Goal: Transaction & Acquisition: Purchase product/service

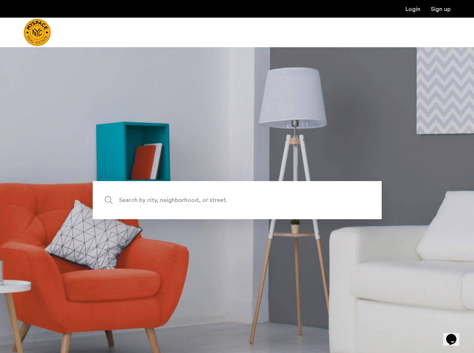
click at [160, 196] on span "Search by city, neighborhood, or street." at bounding box center [220, 200] width 202 height 10
click at [160, 196] on input "Search by city, neighborhood, or street." at bounding box center [237, 200] width 289 height 38
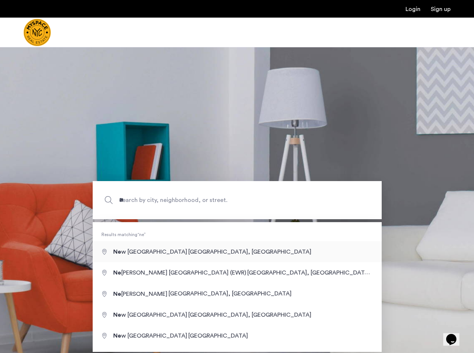
type input "**********"
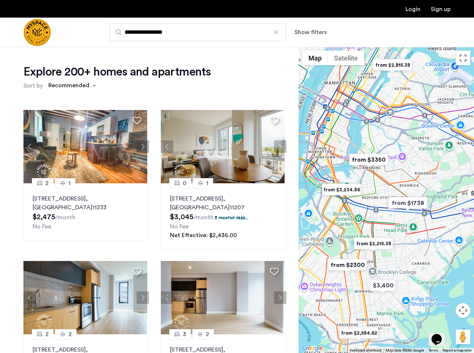
drag, startPoint x: 361, startPoint y: 173, endPoint x: 385, endPoint y: 185, distance: 27.4
click at [385, 185] on div at bounding box center [386, 200] width 175 height 306
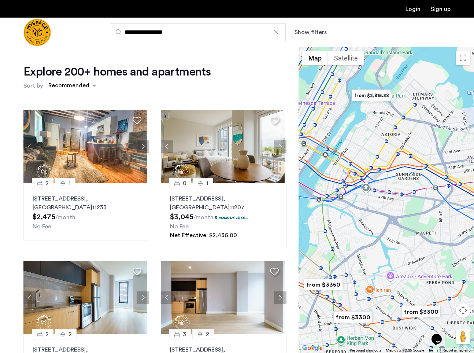
drag, startPoint x: 402, startPoint y: 115, endPoint x: 403, endPoint y: 187, distance: 72.2
click at [402, 189] on div at bounding box center [386, 200] width 175 height 306
click at [320, 36] on button "Show filters" at bounding box center [311, 32] width 32 height 9
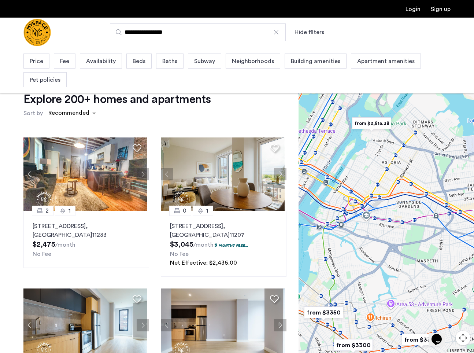
click at [136, 66] on div "Beds" at bounding box center [138, 60] width 25 height 15
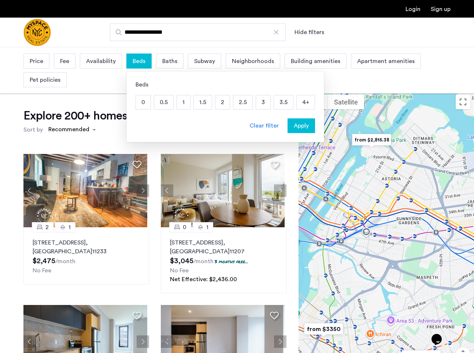
click at [225, 106] on p "2" at bounding box center [222, 102] width 14 height 14
click at [310, 129] on div "Apply" at bounding box center [301, 125] width 23 height 9
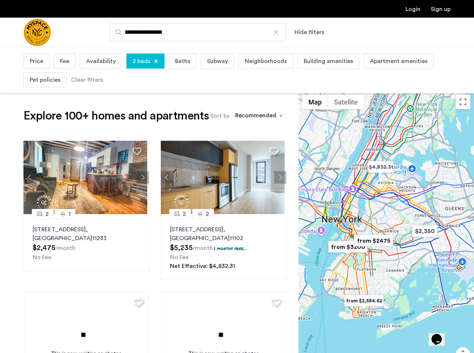
click at [44, 77] on span "Pet policies" at bounding box center [45, 79] width 31 height 9
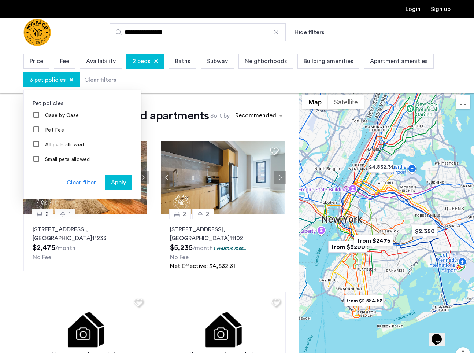
click at [119, 186] on span "Apply" at bounding box center [118, 182] width 15 height 9
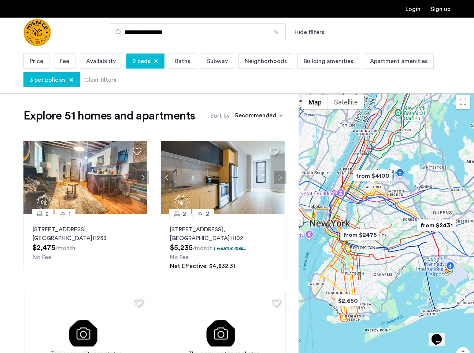
click at [56, 59] on div "Fee" at bounding box center [65, 60] width 22 height 15
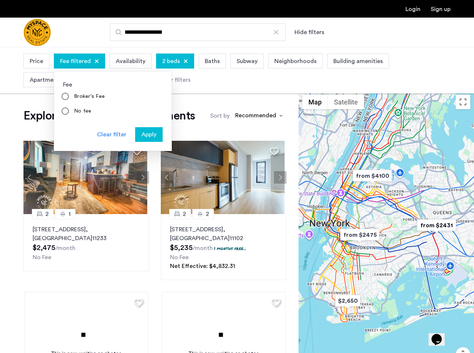
click at [151, 133] on span "Apply" at bounding box center [148, 134] width 15 height 9
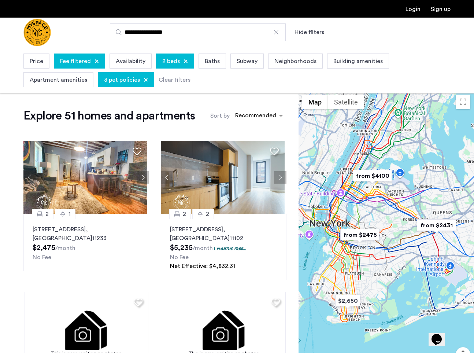
click at [48, 59] on div "Price" at bounding box center [36, 60] width 26 height 15
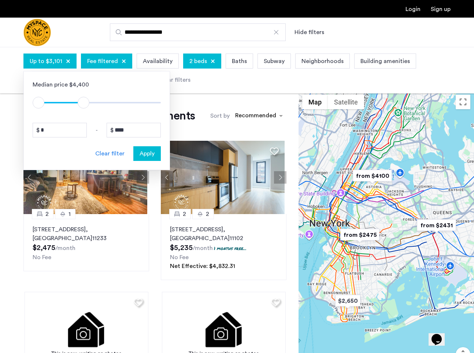
type input "****"
drag, startPoint x: 152, startPoint y: 103, endPoint x: 86, endPoint y: 103, distance: 66.3
click at [86, 103] on span "ngx-slider-max" at bounding box center [87, 103] width 12 height 12
click at [158, 153] on div "Apply" at bounding box center [147, 153] width 23 height 9
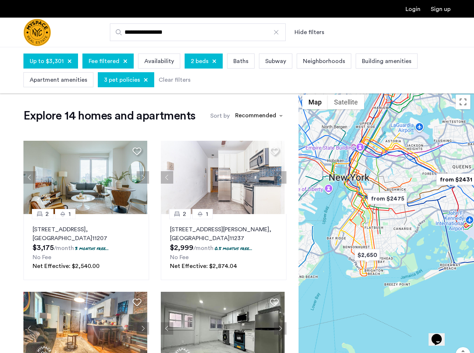
drag, startPoint x: 396, startPoint y: 163, endPoint x: 429, endPoint y: 139, distance: 40.3
click at [429, 140] on div at bounding box center [386, 244] width 175 height 306
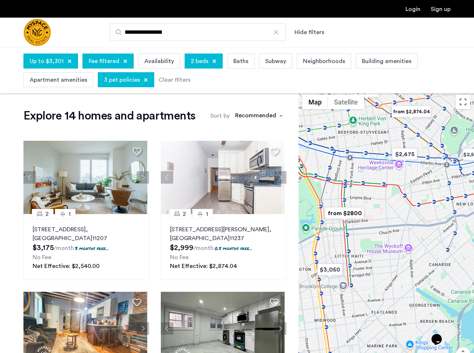
drag, startPoint x: 380, startPoint y: 189, endPoint x: 383, endPoint y: 225, distance: 35.3
click at [383, 225] on div at bounding box center [386, 244] width 175 height 306
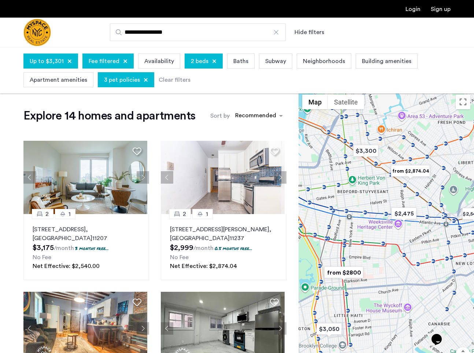
drag, startPoint x: 403, startPoint y: 186, endPoint x: 401, endPoint y: 247, distance: 60.5
click at [401, 247] on div at bounding box center [386, 244] width 175 height 306
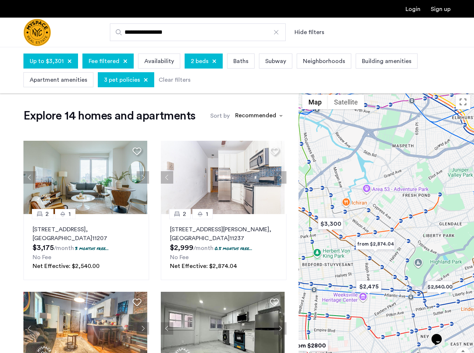
drag, startPoint x: 349, startPoint y: 191, endPoint x: 321, endPoint y: 259, distance: 73.5
click at [321, 259] on div at bounding box center [386, 244] width 175 height 306
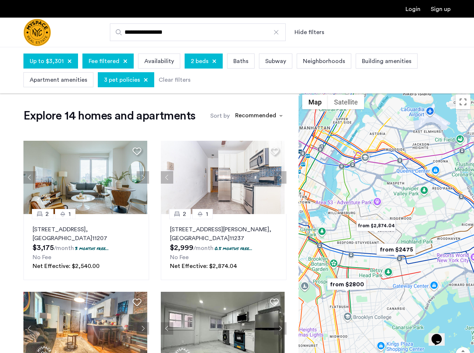
drag, startPoint x: 425, startPoint y: 212, endPoint x: 399, endPoint y: 211, distance: 26.4
click at [399, 211] on div at bounding box center [386, 244] width 175 height 306
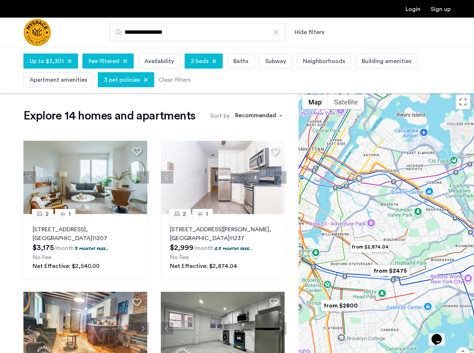
click at [377, 226] on div at bounding box center [386, 244] width 175 height 306
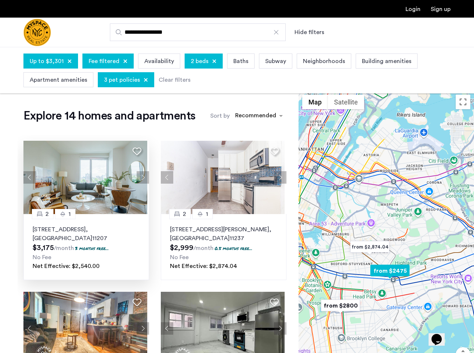
click at [98, 194] on img at bounding box center [85, 177] width 124 height 73
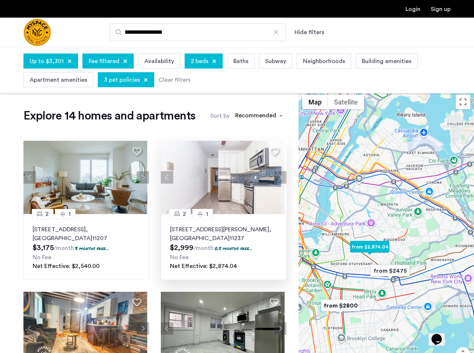
click at [223, 196] on img at bounding box center [223, 177] width 124 height 73
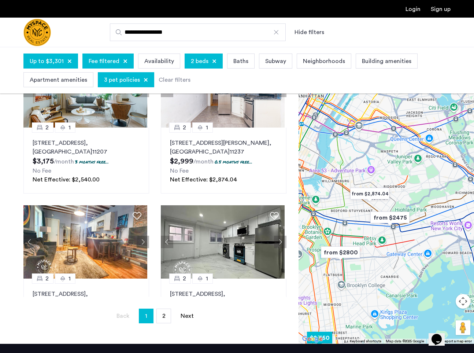
scroll to position [78, 0]
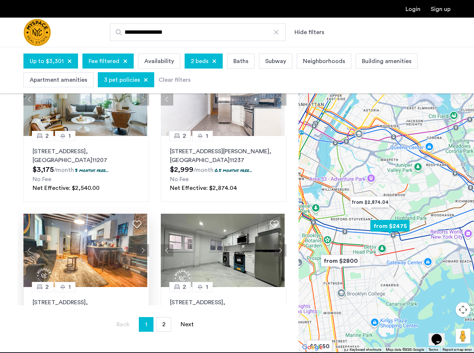
click at [74, 275] on img at bounding box center [85, 250] width 124 height 73
click at [241, 247] on img at bounding box center [223, 250] width 124 height 73
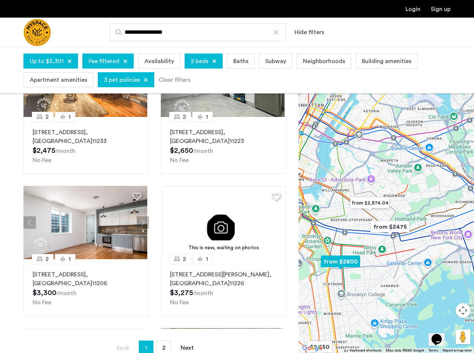
scroll to position [195, 0]
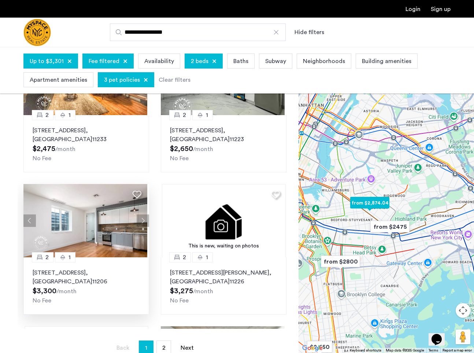
click at [128, 207] on img at bounding box center [85, 220] width 124 height 73
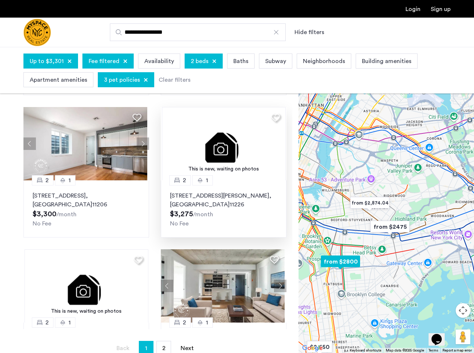
scroll to position [416, 0]
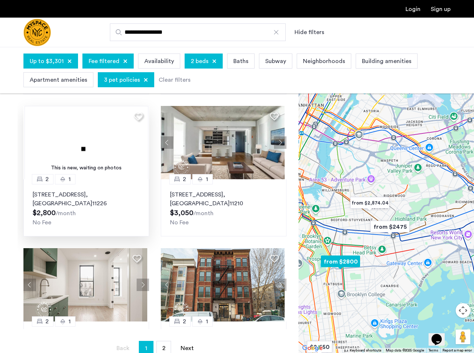
click at [126, 157] on img at bounding box center [87, 142] width 124 height 73
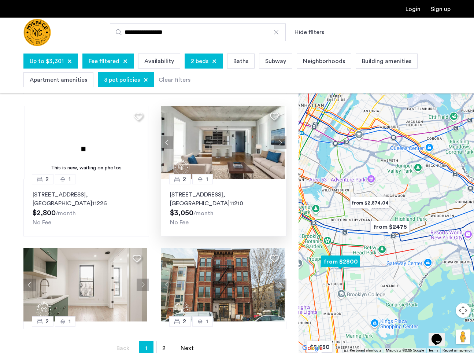
scroll to position [419, 0]
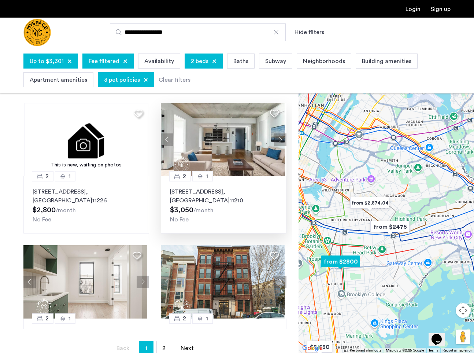
click at [245, 147] on img at bounding box center [223, 139] width 124 height 73
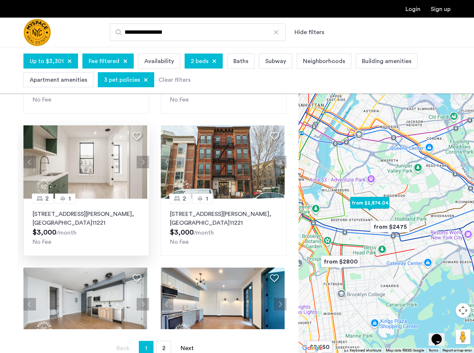
scroll to position [538, 0]
click at [119, 174] on img at bounding box center [85, 162] width 124 height 73
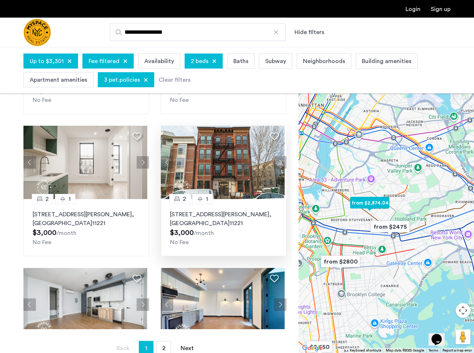
click at [202, 151] on img at bounding box center [223, 162] width 124 height 73
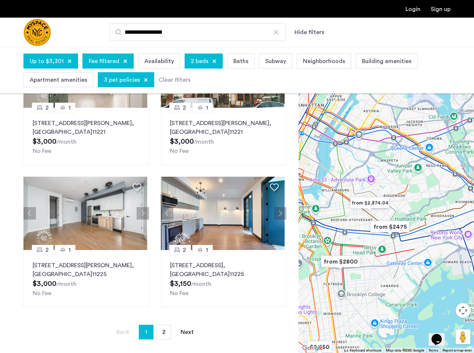
scroll to position [83, 0]
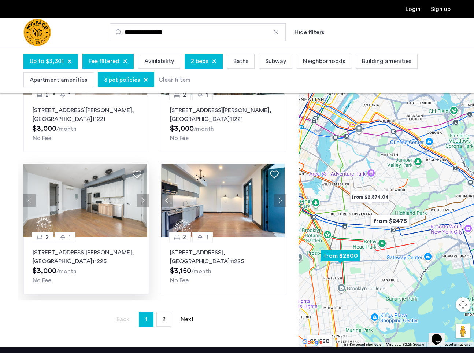
click at [106, 226] on img at bounding box center [85, 200] width 124 height 73
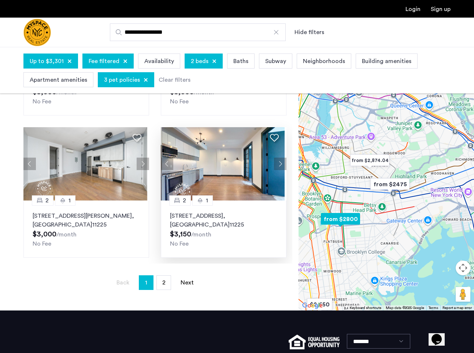
scroll to position [122, 0]
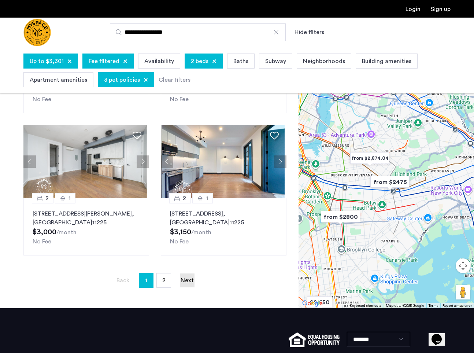
click at [189, 279] on link "Next page" at bounding box center [187, 280] width 15 height 14
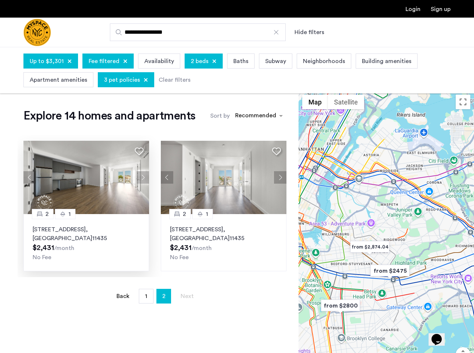
click at [109, 183] on img at bounding box center [86, 177] width 126 height 73
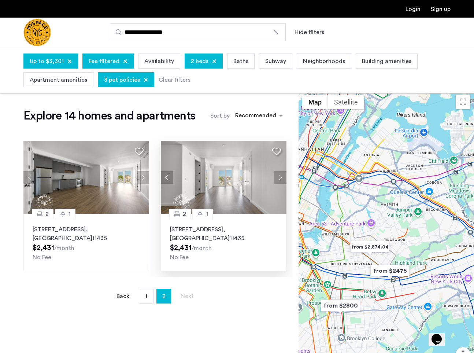
click at [198, 200] on img at bounding box center [224, 177] width 126 height 73
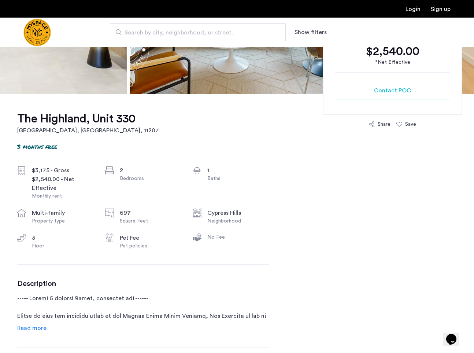
scroll to position [307, 0]
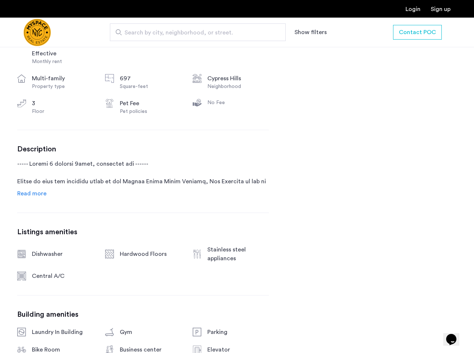
click at [39, 199] on div "The Highland, Unit 330 Brooklyn, NY , 11207 3 months free $3,175 - Gross $2,540…" at bounding box center [143, 202] width 252 height 486
click at [41, 196] on span "Read more" at bounding box center [31, 193] width 29 height 6
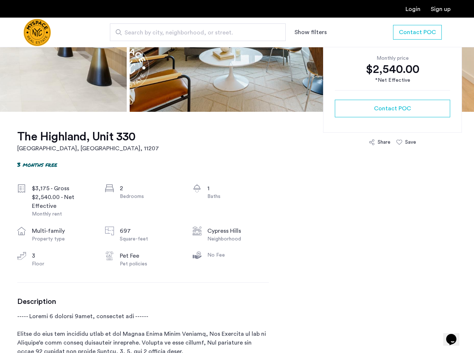
scroll to position [0, 0]
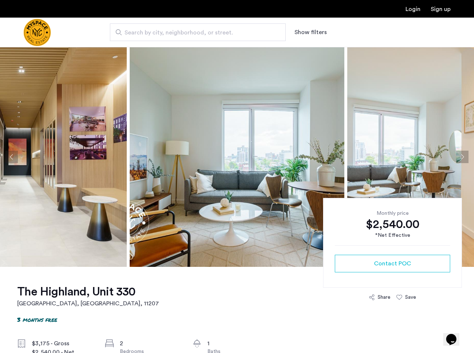
click at [248, 190] on img at bounding box center [237, 157] width 215 height 220
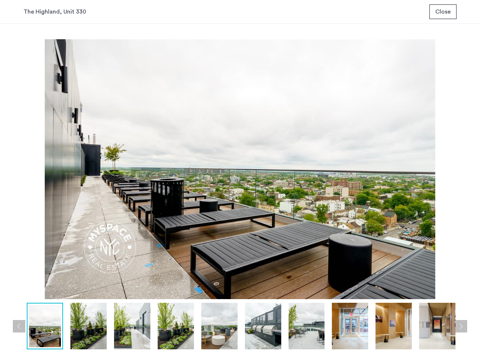
click at [450, 8] on button "Close" at bounding box center [442, 11] width 27 height 15
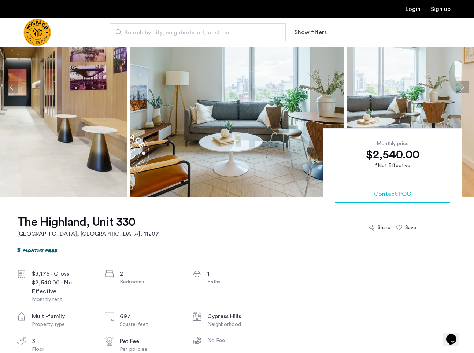
scroll to position [70, 0]
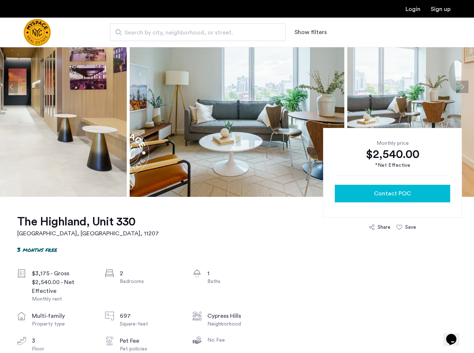
click at [386, 190] on span "Contact POC" at bounding box center [392, 193] width 37 height 9
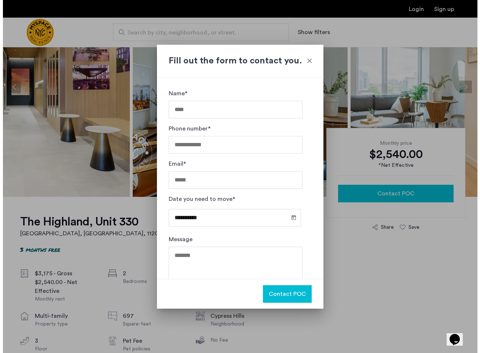
scroll to position [0, 0]
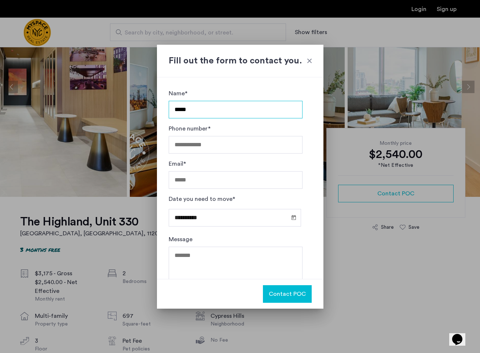
type input "**********"
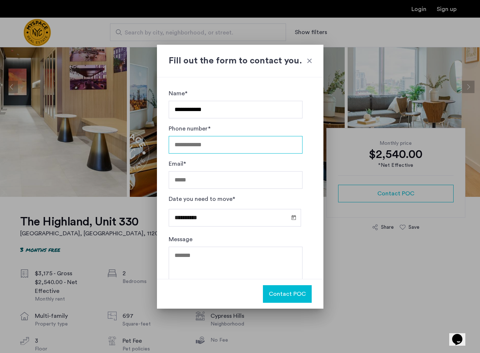
type input "**********"
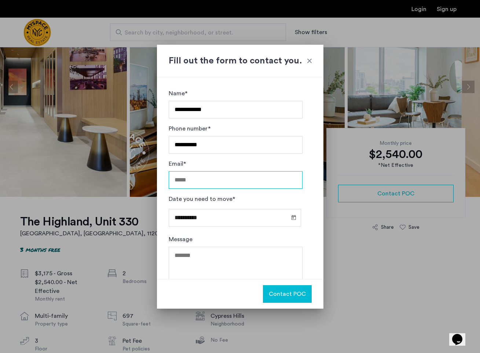
type input "**********"
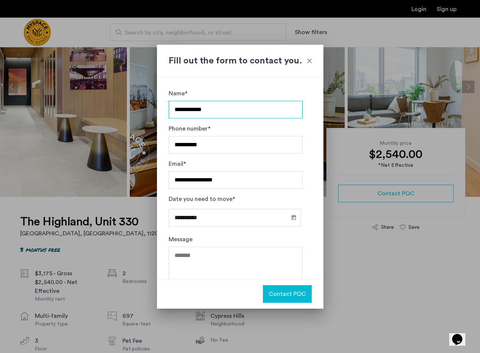
scroll to position [20, 0]
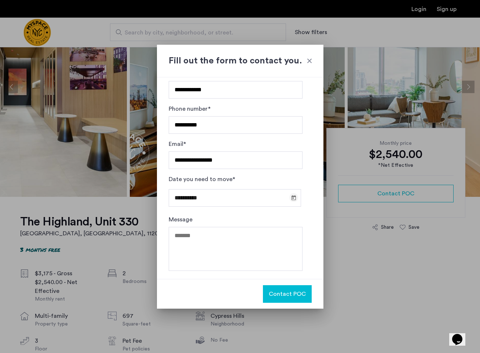
click at [292, 199] on span "Open calendar" at bounding box center [294, 198] width 18 height 18
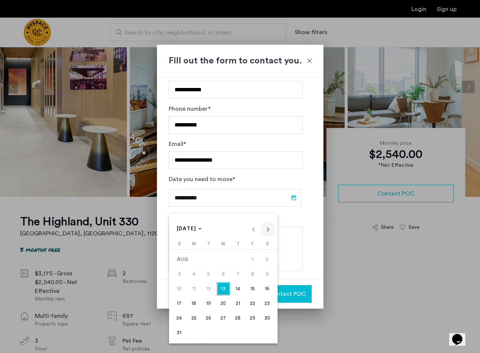
click at [270, 230] on span "Next month" at bounding box center [267, 229] width 15 height 15
click at [206, 332] on span "30" at bounding box center [208, 332] width 13 height 13
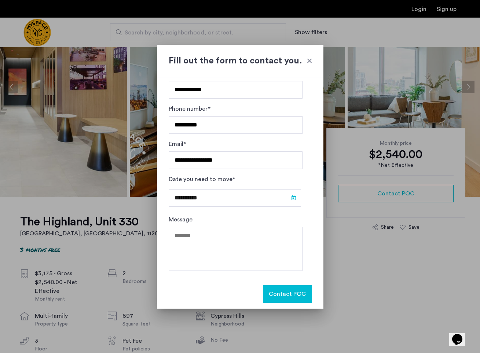
type input "**********"
click at [248, 247] on textarea "Message" at bounding box center [236, 249] width 134 height 44
type textarea "*"
paste textarea "**********"
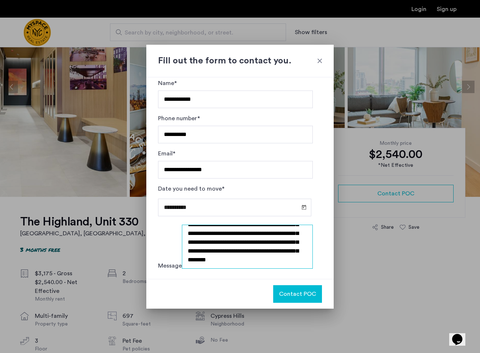
scroll to position [62, 0]
drag, startPoint x: 237, startPoint y: 242, endPoint x: 235, endPoint y: 271, distance: 28.7
click at [235, 271] on div "**********" at bounding box center [235, 252] width 155 height 54
click at [237, 260] on textarea "**********" at bounding box center [247, 247] width 131 height 44
drag, startPoint x: 256, startPoint y: 265, endPoint x: 238, endPoint y: 253, distance: 21.2
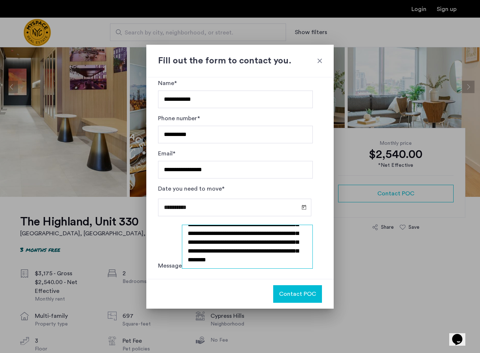
click at [238, 253] on textarea "**********" at bounding box center [247, 247] width 131 height 44
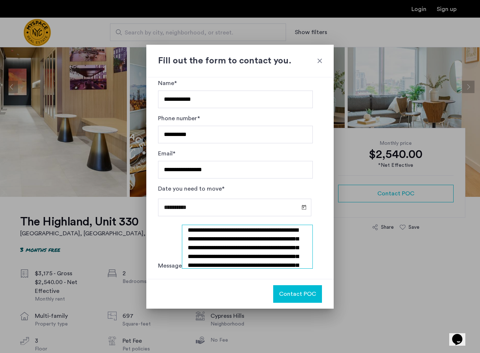
scroll to position [19, 0]
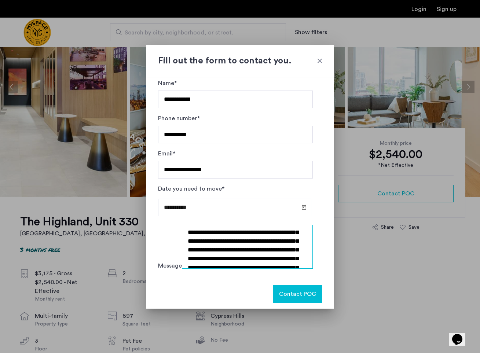
click at [282, 234] on textarea "**********" at bounding box center [247, 247] width 131 height 44
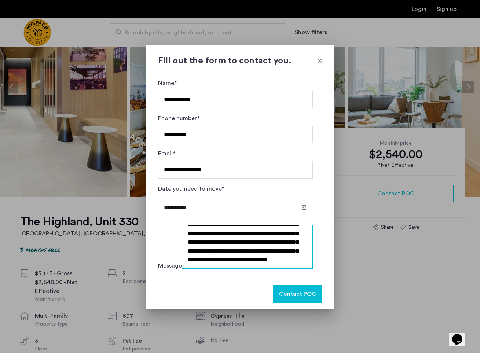
scroll to position [53, 0]
drag, startPoint x: 245, startPoint y: 235, endPoint x: 201, endPoint y: 252, distance: 47.2
click at [201, 252] on textarea "**********" at bounding box center [247, 247] width 131 height 44
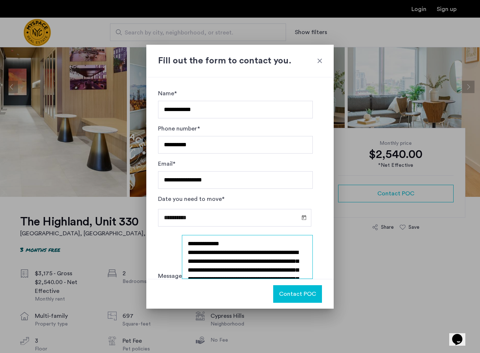
scroll to position [20, 0]
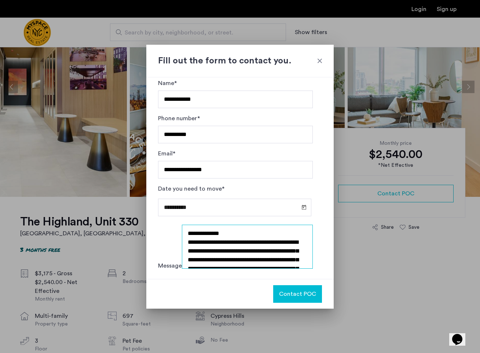
type textarea "**********"
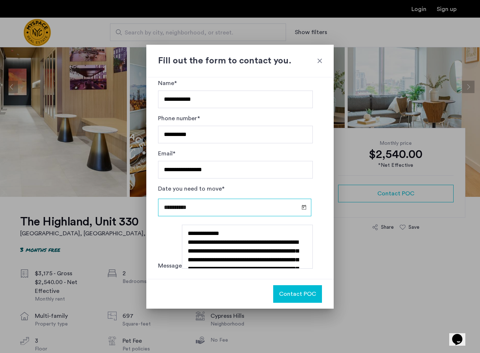
click at [263, 199] on input "**********" at bounding box center [234, 208] width 153 height 18
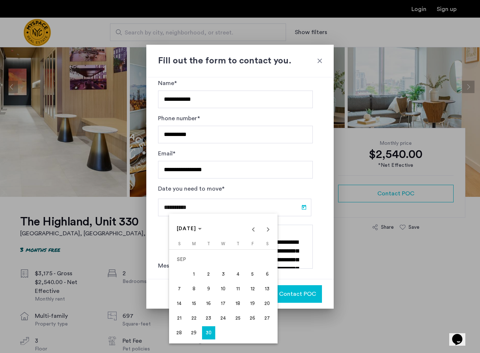
click at [199, 304] on span "15" at bounding box center [193, 303] width 13 height 13
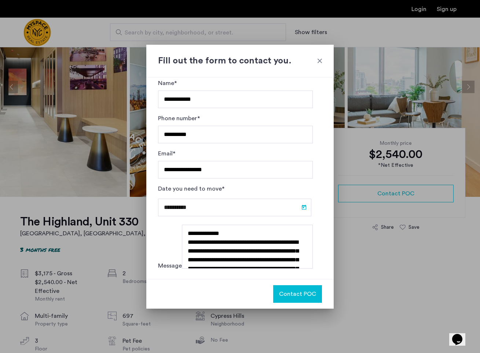
type input "**********"
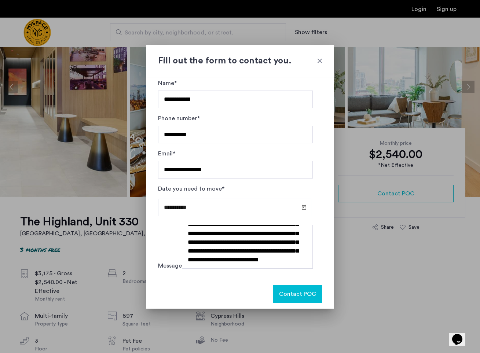
click at [289, 290] on span "Contact POC" at bounding box center [297, 293] width 37 height 9
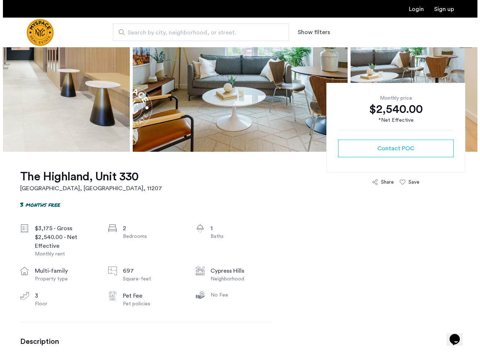
scroll to position [0, 0]
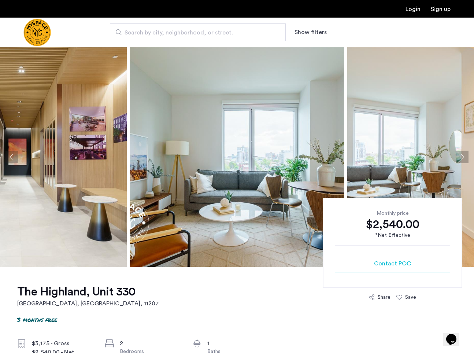
click at [263, 142] on img at bounding box center [237, 157] width 215 height 220
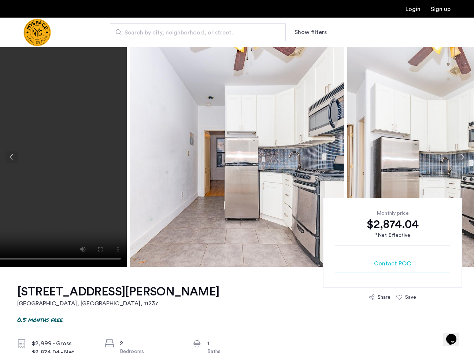
click at [205, 175] on img at bounding box center [237, 157] width 215 height 220
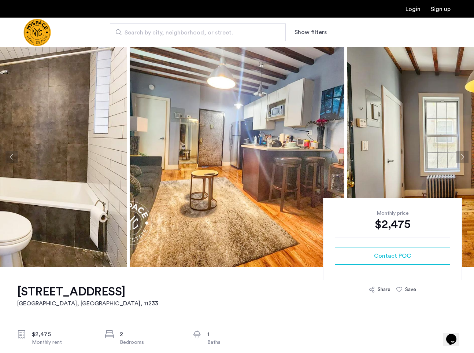
click at [244, 133] on img at bounding box center [237, 157] width 215 height 220
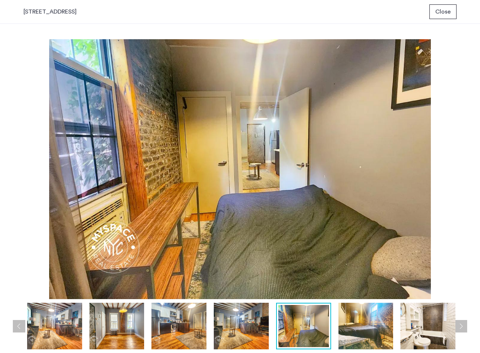
click at [456, 3] on div "1982 Atlantic Avenue, Unit 1F Close" at bounding box center [240, 12] width 480 height 24
click at [442, 16] on button "Close" at bounding box center [442, 11] width 27 height 15
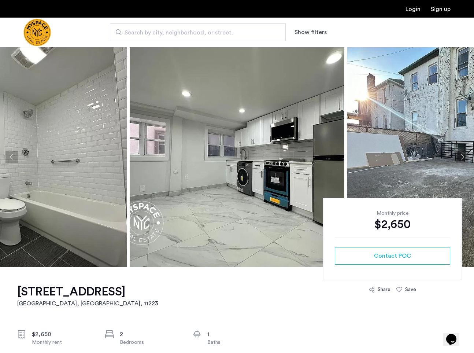
click at [80, 192] on img at bounding box center [19, 157] width 215 height 220
click at [90, 190] on img at bounding box center [19, 157] width 215 height 220
click at [215, 183] on img at bounding box center [237, 157] width 215 height 220
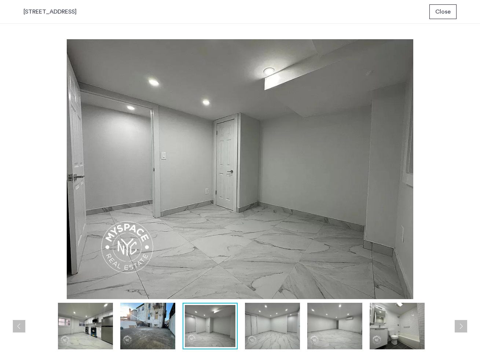
click at [433, 11] on button "Close" at bounding box center [442, 11] width 27 height 15
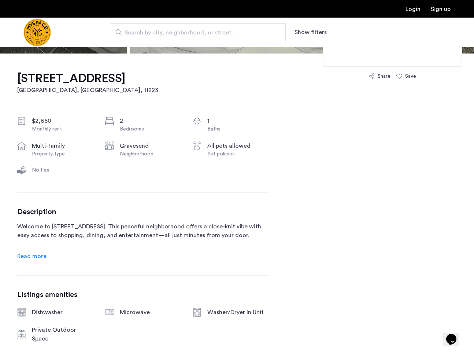
scroll to position [258, 0]
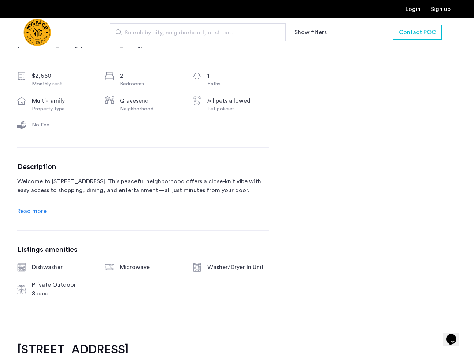
click at [40, 216] on div "[STREET_ADDRESS] $2,650 Monthly rent 2 Bedrooms 1 Baths multi-family Property t…" at bounding box center [143, 175] width 252 height 334
click at [48, 212] on div "Description Welcome to [STREET_ADDRESS]. This peaceful neighborhood offers a cl…" at bounding box center [143, 188] width 252 height 53
click at [41, 213] on span "Read more" at bounding box center [31, 211] width 29 height 6
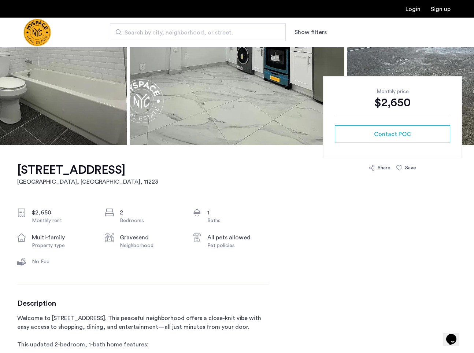
scroll to position [0, 0]
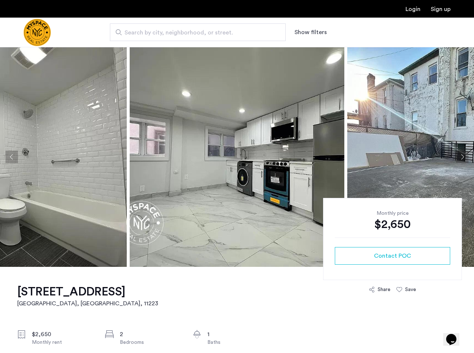
click at [151, 217] on img at bounding box center [237, 157] width 215 height 220
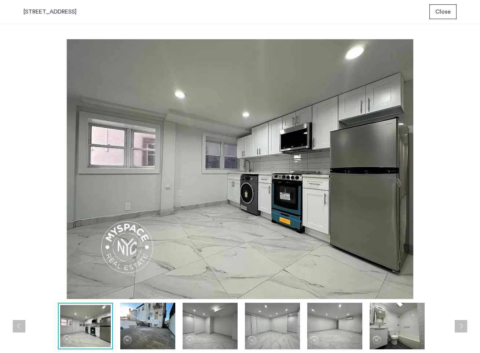
click at [440, 11] on span "Close" at bounding box center [442, 11] width 15 height 9
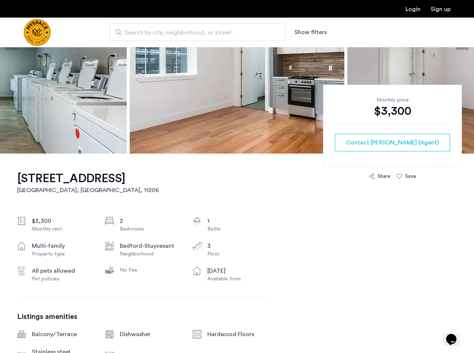
scroll to position [131, 0]
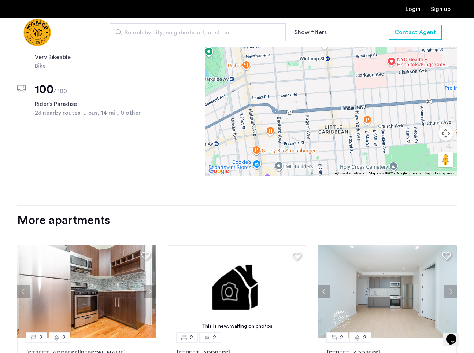
scroll to position [413, 0]
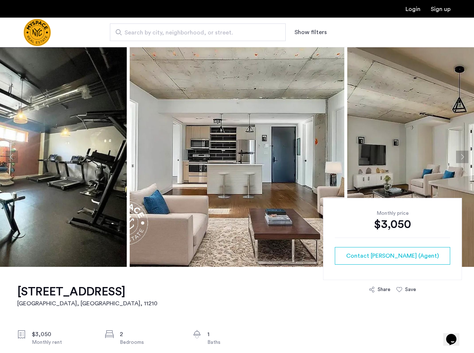
click at [89, 186] on img at bounding box center [19, 157] width 215 height 220
click at [208, 169] on img at bounding box center [237, 157] width 215 height 220
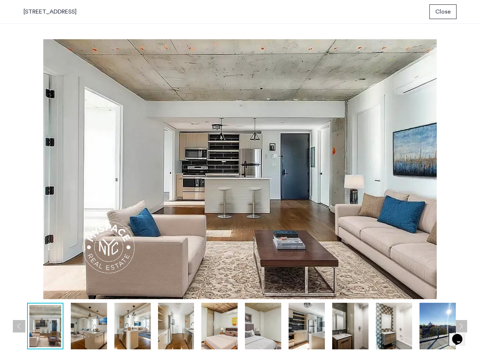
click at [208, 169] on img at bounding box center [239, 169] width 433 height 260
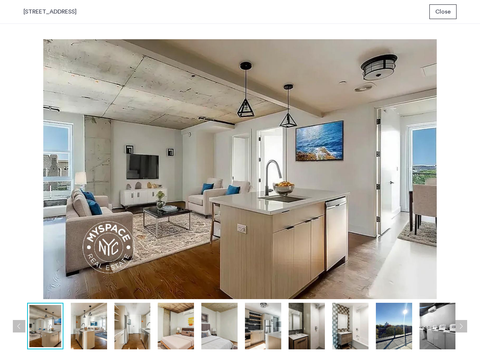
click at [434, 11] on button "Close" at bounding box center [442, 11] width 27 height 15
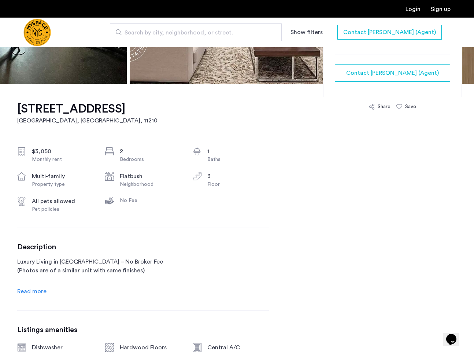
scroll to position [364, 0]
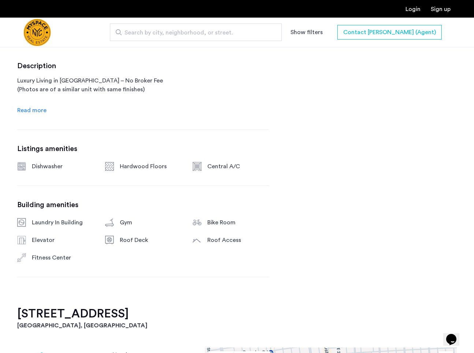
click at [36, 106] on link "Read more" at bounding box center [31, 110] width 29 height 9
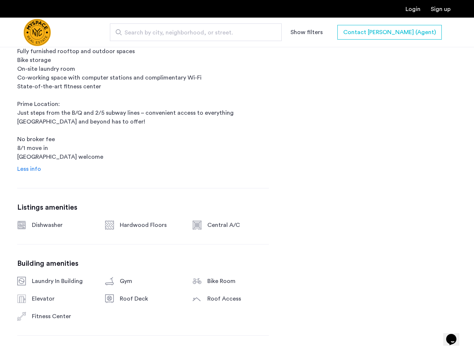
scroll to position [333, 0]
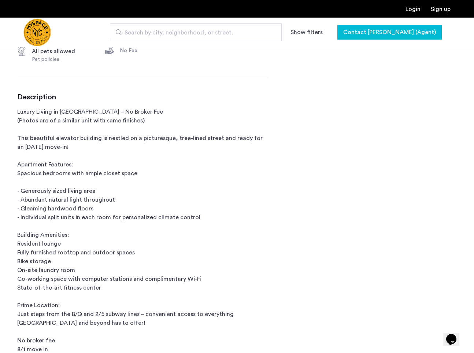
click at [423, 32] on span "Contact Kevin (Agent)" at bounding box center [389, 32] width 93 height 9
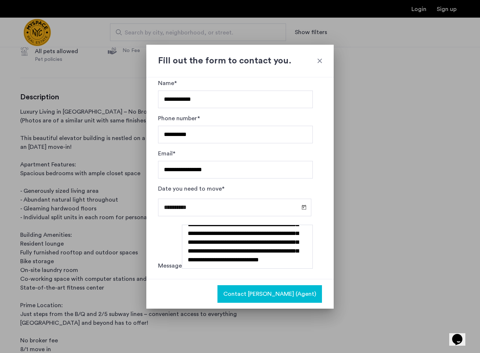
scroll to position [44, 0]
click at [267, 296] on span "Contact Kevin (Agent)" at bounding box center [269, 293] width 93 height 9
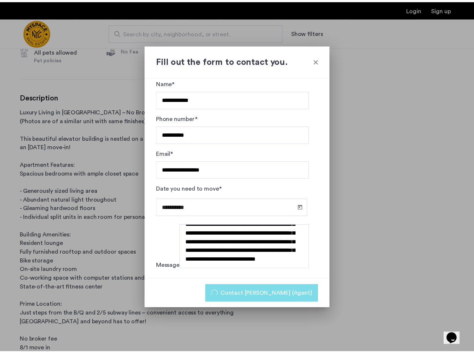
scroll to position [333, 0]
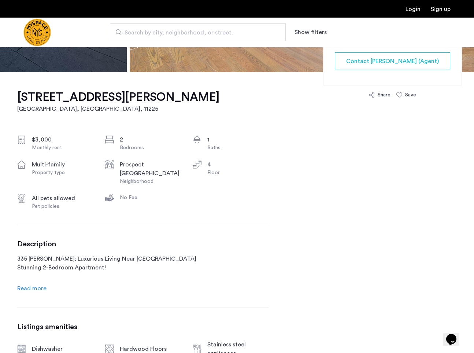
scroll to position [197, 0]
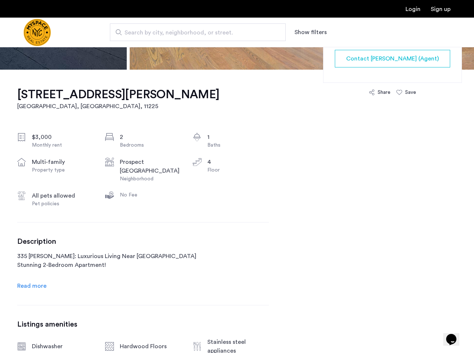
click at [37, 285] on span "Read more" at bounding box center [31, 286] width 29 height 6
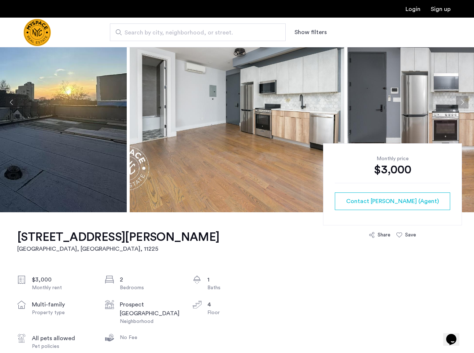
scroll to position [37, 0]
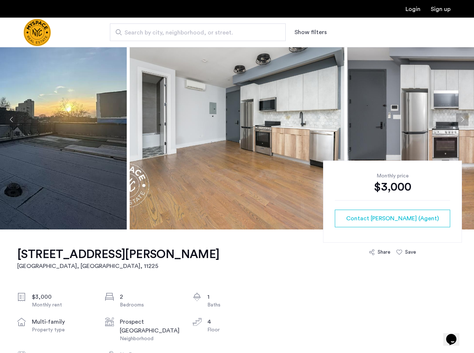
click at [167, 145] on img at bounding box center [237, 120] width 215 height 220
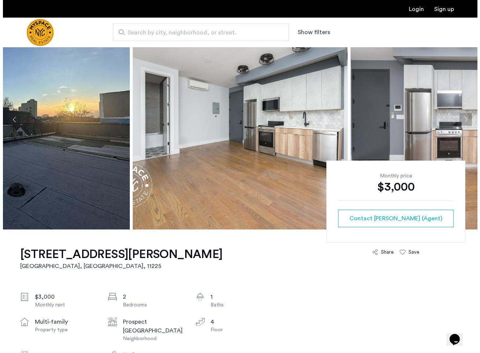
scroll to position [0, 0]
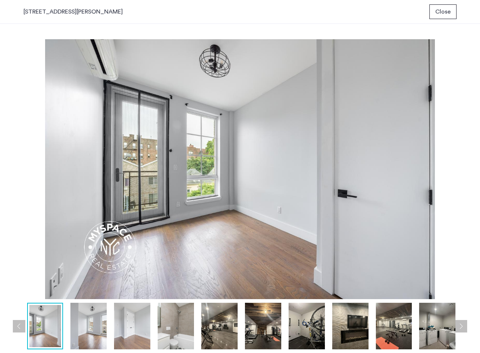
click at [433, 16] on button "Close" at bounding box center [442, 11] width 27 height 15
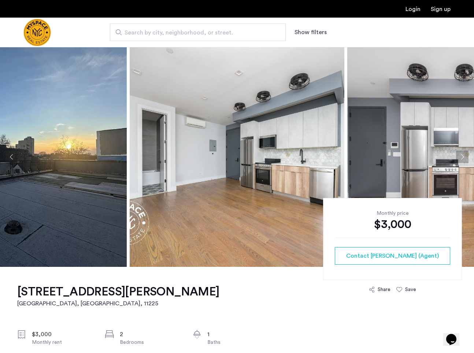
click at [101, 133] on img at bounding box center [19, 157] width 215 height 220
click at [92, 143] on img at bounding box center [19, 157] width 215 height 220
click at [290, 156] on img at bounding box center [237, 157] width 215 height 220
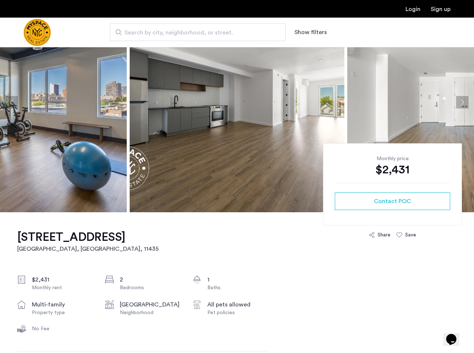
scroll to position [63, 0]
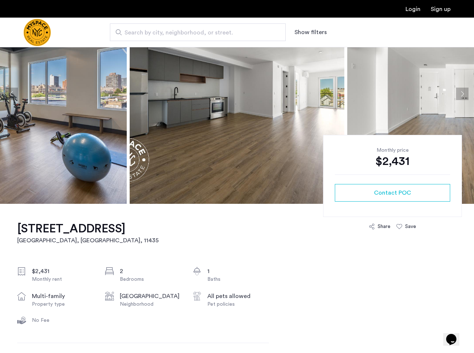
drag, startPoint x: 8, startPoint y: 227, endPoint x: 108, endPoint y: 231, distance: 100.8
copy h1 "[STREET_ADDRESS]"
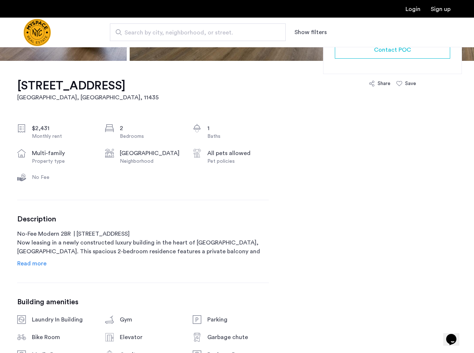
scroll to position [249, 0]
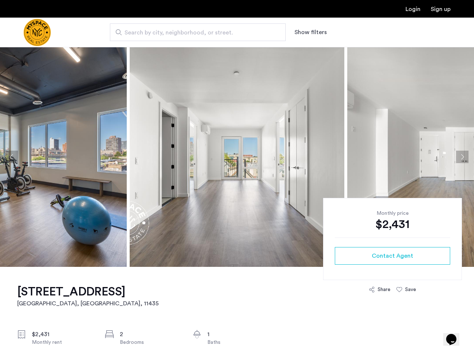
click at [89, 219] on img at bounding box center [19, 157] width 215 height 220
click at [281, 167] on img at bounding box center [237, 157] width 215 height 220
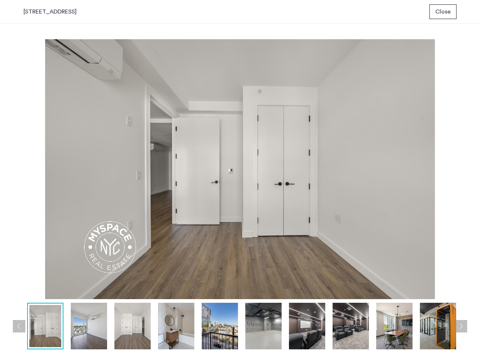
click at [433, 9] on button "Close" at bounding box center [442, 11] width 27 height 15
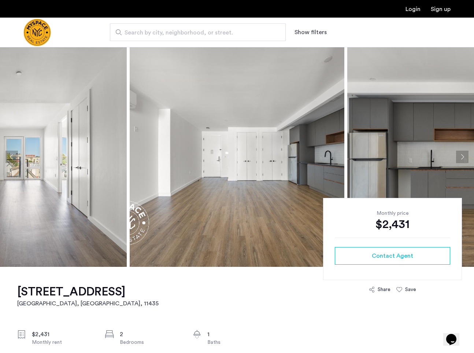
drag, startPoint x: 14, startPoint y: 292, endPoint x: 118, endPoint y: 290, distance: 104.4
copy h1 "147-35 95th Avenue"
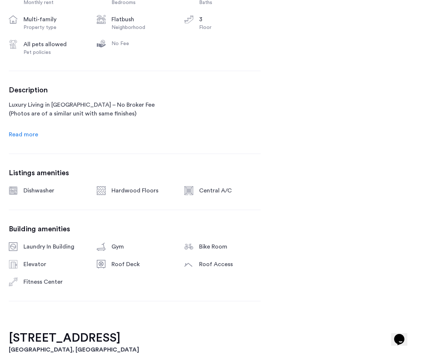
scroll to position [137, 0]
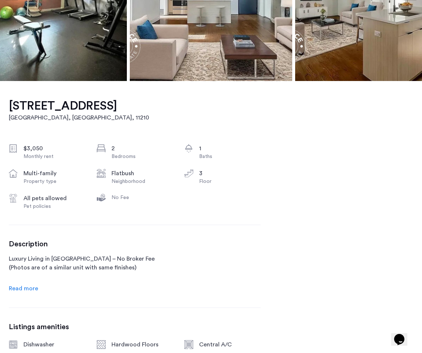
click at [0, 0] on button "Contact [PERSON_NAME] (Agent)" at bounding box center [0, 0] width 0 height 0
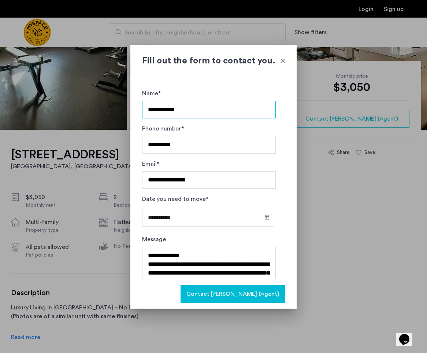
scroll to position [28, 0]
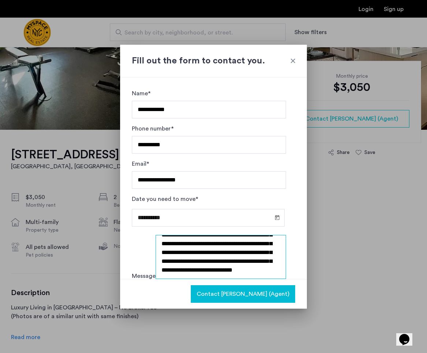
click at [194, 253] on textarea "**********" at bounding box center [221, 257] width 131 height 44
